Goal: Task Accomplishment & Management: Manage account settings

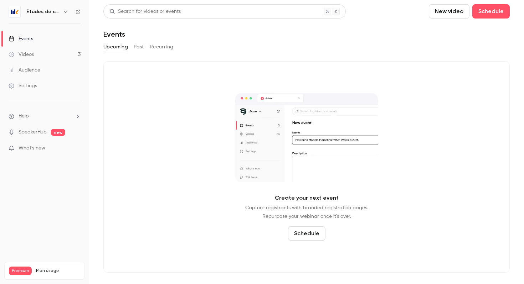
click at [46, 9] on h6 "Études de cas" at bounding box center [42, 11] width 33 height 7
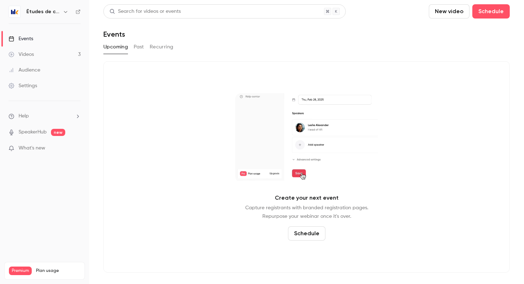
click at [47, 12] on h6 "Études de cas" at bounding box center [42, 11] width 33 height 7
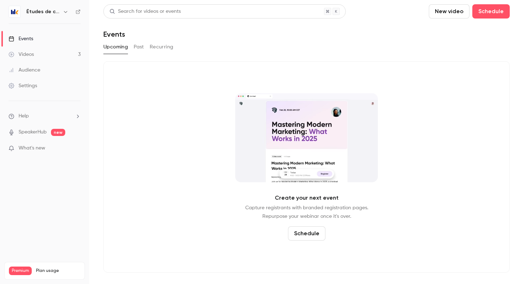
click at [64, 13] on icon "button" at bounding box center [66, 12] width 6 height 6
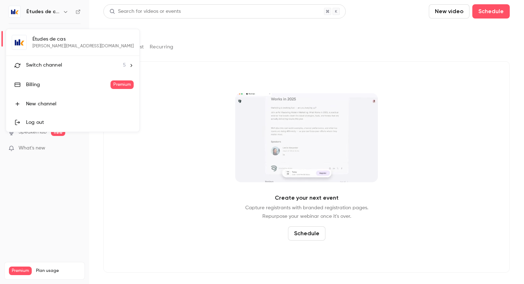
click at [63, 64] on div "Switch channel 5" at bounding box center [76, 65] width 100 height 7
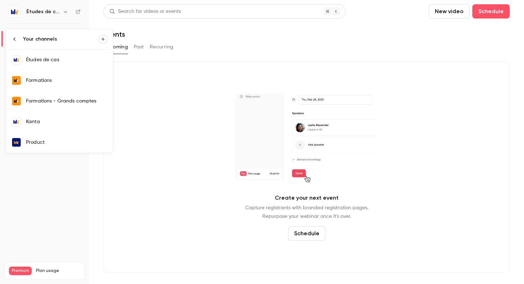
click at [48, 120] on div "Kanta" at bounding box center [66, 121] width 81 height 7
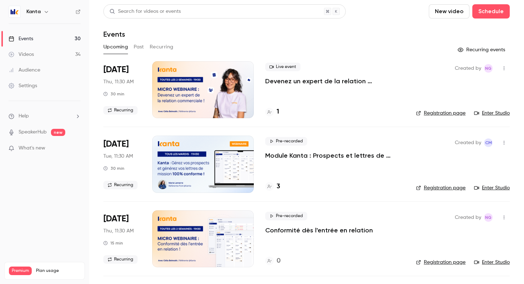
click at [201, 91] on div at bounding box center [203, 89] width 102 height 57
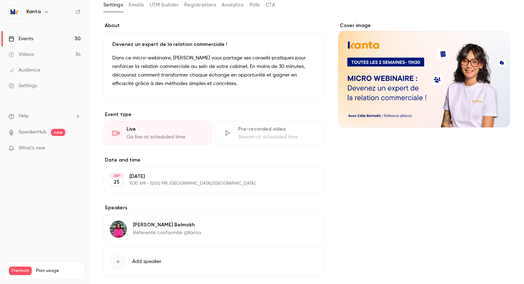
scroll to position [78, 0]
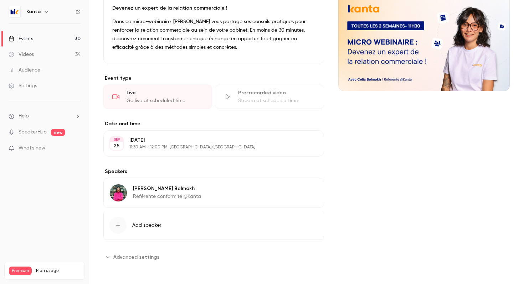
click at [191, 102] on div "Go live at scheduled time" at bounding box center [164, 100] width 77 height 7
click at [57, 148] on p "What's new" at bounding box center [39, 148] width 61 height 7
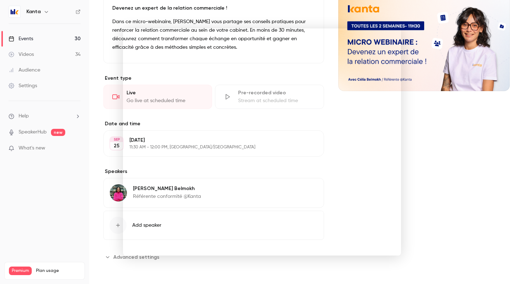
click at [448, 187] on div at bounding box center [262, 142] width 524 height 284
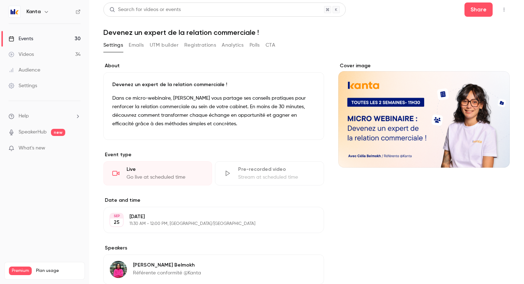
scroll to position [0, 0]
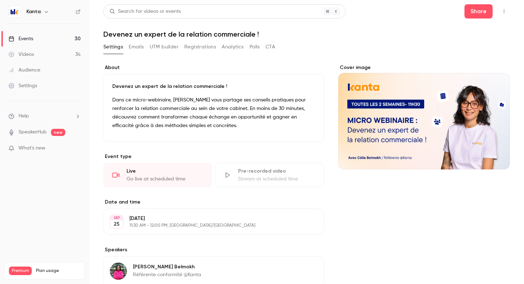
click at [136, 45] on button "Emails" at bounding box center [136, 46] width 15 height 11
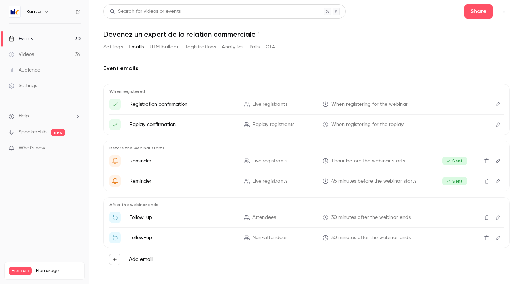
click at [161, 45] on button "UTM builder" at bounding box center [164, 46] width 29 height 11
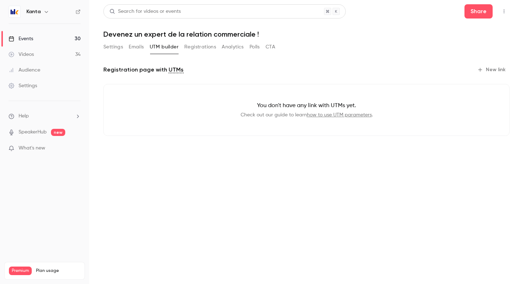
click at [197, 49] on button "Registrations" at bounding box center [200, 46] width 32 height 11
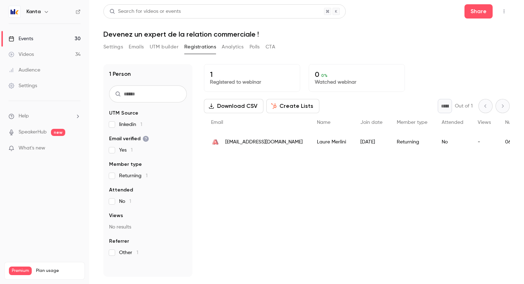
click at [235, 48] on button "Analytics" at bounding box center [233, 46] width 22 height 11
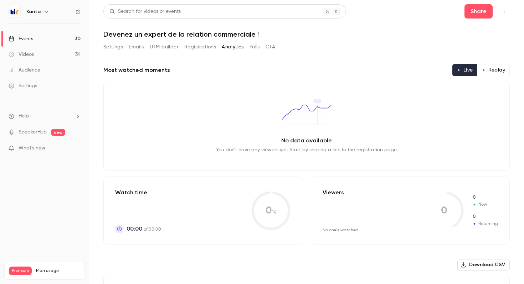
click at [255, 47] on button "Polls" at bounding box center [254, 46] width 10 height 11
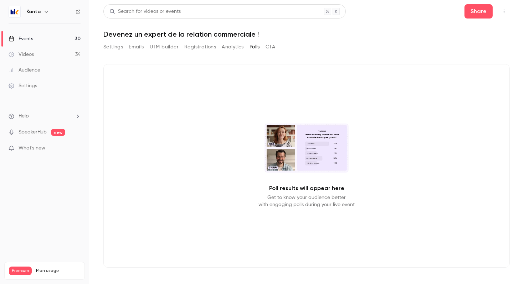
click at [107, 45] on button "Settings" at bounding box center [113, 46] width 20 height 11
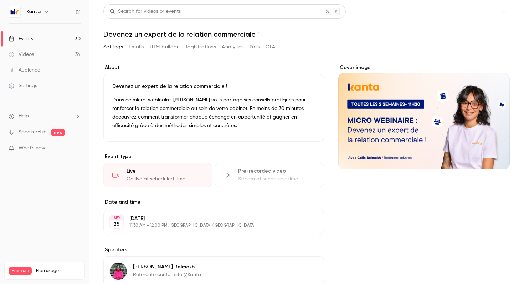
click at [472, 13] on button "Share" at bounding box center [478, 11] width 28 height 14
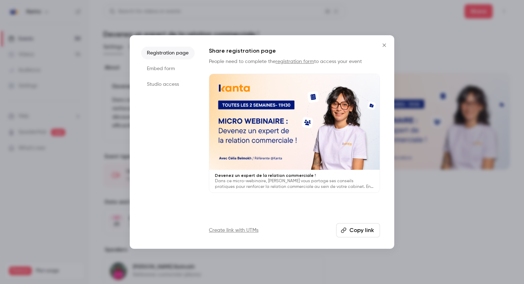
click at [382, 50] on button "Close" at bounding box center [384, 45] width 14 height 14
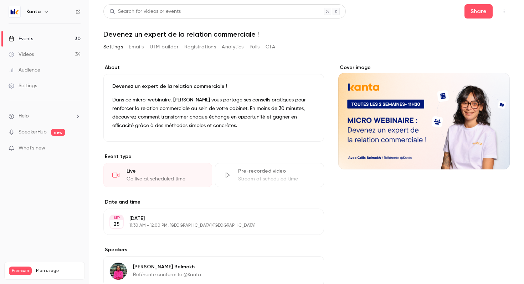
click at [501, 13] on icon "button" at bounding box center [504, 11] width 6 height 5
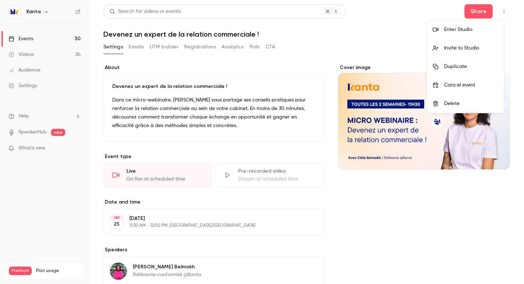
click at [452, 33] on li "Enter Studio" at bounding box center [465, 29] width 77 height 19
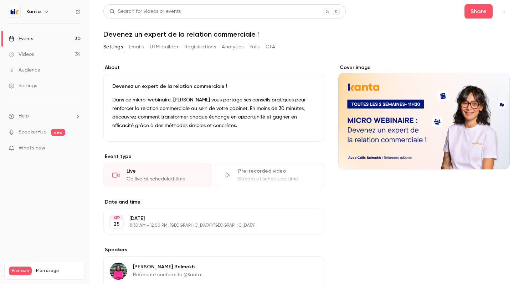
click at [58, 37] on link "Events 30" at bounding box center [44, 39] width 89 height 16
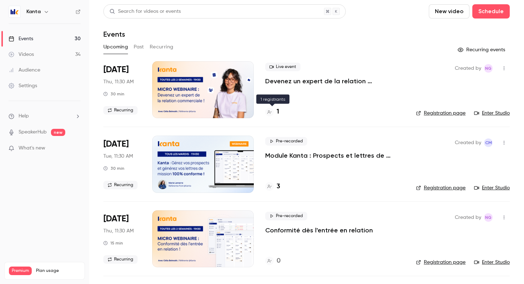
click at [276, 110] on div "1" at bounding box center [272, 112] width 14 height 10
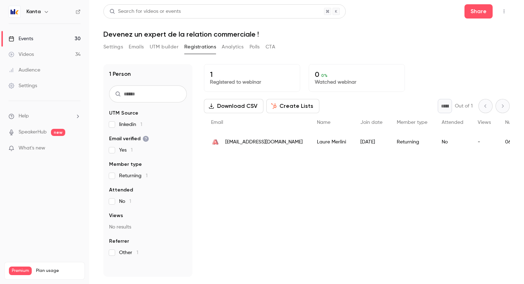
click at [271, 139] on span "laure.merlini@consultant-expert.fr" at bounding box center [263, 142] width 77 height 7
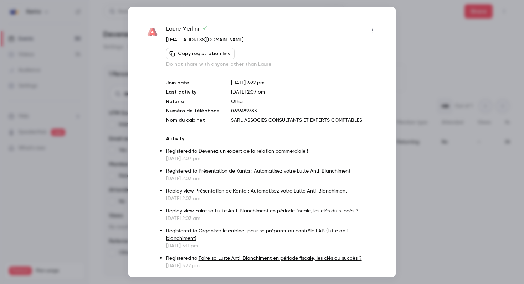
drag, startPoint x: 250, startPoint y: 43, endPoint x: 163, endPoint y: 43, distance: 87.3
click at [163, 43] on div "Laure Merlini laure.merlini@consultant-expert.fr Copy registration link Do not …" at bounding box center [262, 147] width 232 height 245
copy link "laure.merlini@consultant-expert.fr"
click at [449, 95] on div at bounding box center [262, 142] width 524 height 284
